Goal: Check status: Check status

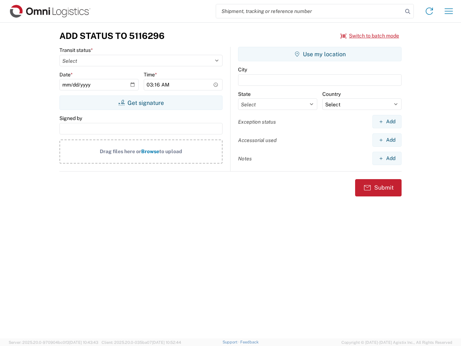
click at [309, 11] on input "search" at bounding box center [309, 11] width 186 height 14
click at [407, 12] on icon at bounding box center [407, 11] width 10 height 10
click at [429, 11] on icon at bounding box center [429, 11] width 12 height 12
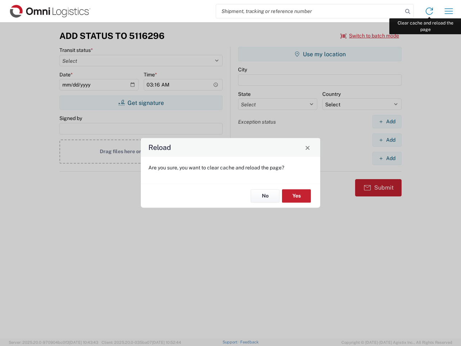
click at [448, 11] on div "Reload Are you sure, you want to clear cache and reload the page? No Yes" at bounding box center [230, 173] width 461 height 346
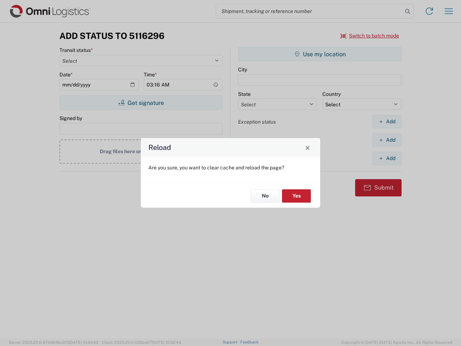
click at [370, 36] on div "Reload Are you sure, you want to clear cache and reload the page? No Yes" at bounding box center [230, 173] width 461 height 346
click at [141, 103] on div "Reload Are you sure, you want to clear cache and reload the page? No Yes" at bounding box center [230, 173] width 461 height 346
click at [320, 54] on div "Reload Are you sure, you want to clear cache and reload the page? No Yes" at bounding box center [230, 173] width 461 height 346
click at [387, 121] on div "Reload Are you sure, you want to clear cache and reload the page? No Yes" at bounding box center [230, 173] width 461 height 346
click at [387, 140] on div "Reload Are you sure, you want to clear cache and reload the page? No Yes" at bounding box center [230, 173] width 461 height 346
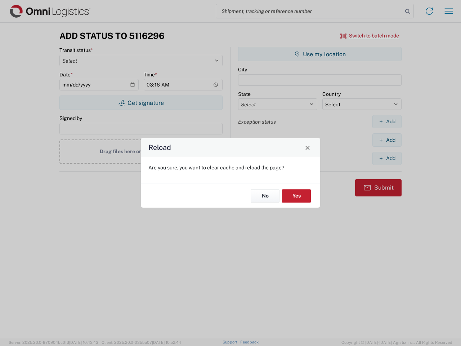
click at [387, 158] on div "Reload Are you sure, you want to clear cache and reload the page? No Yes" at bounding box center [230, 173] width 461 height 346
